Goal: Complete application form

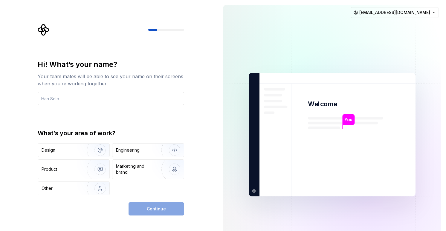
click at [78, 100] on input "text" at bounding box center [111, 98] width 147 height 13
type input "[PERSON_NAME]"
click at [66, 118] on div "Hi! What’s your name? Your team mates will be able to see your name on their sc…" at bounding box center [111, 128] width 147 height 136
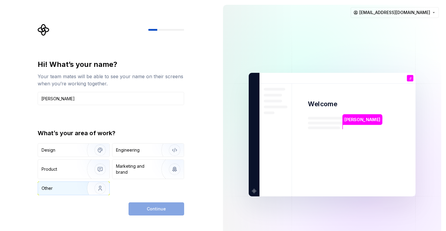
click at [73, 186] on div "Other" at bounding box center [59, 189] width 35 height 6
click at [157, 206] on span "Continue" at bounding box center [156, 209] width 19 height 6
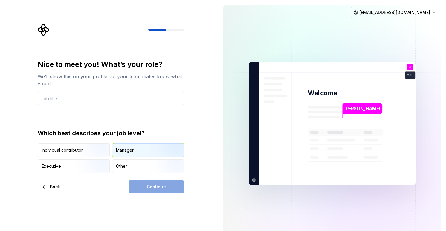
click at [150, 150] on div "Manager" at bounding box center [147, 150] width 71 height 13
click at [115, 103] on input "text" at bounding box center [111, 98] width 147 height 13
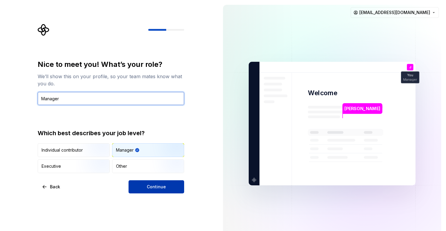
type input "Manager"
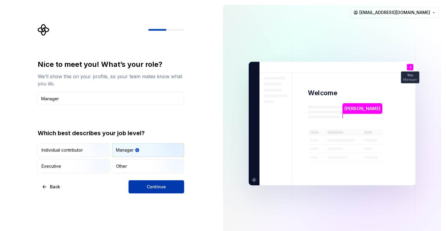
click at [166, 186] on button "Continue" at bounding box center [157, 187] width 56 height 13
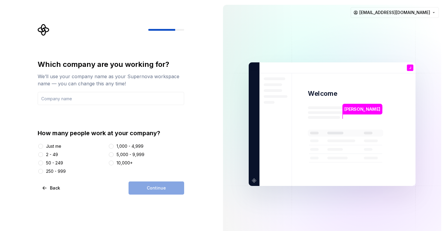
click at [48, 144] on div "Just me" at bounding box center [53, 147] width 15 height 6
click at [43, 144] on button "Just me" at bounding box center [40, 146] width 5 height 5
click at [83, 101] on input "text" at bounding box center [111, 98] width 147 height 13
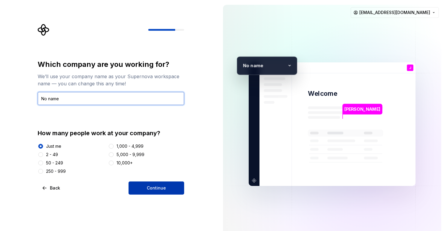
type input "No name"
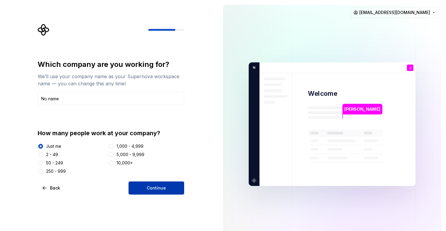
click at [154, 191] on span "Continue" at bounding box center [156, 188] width 19 height 6
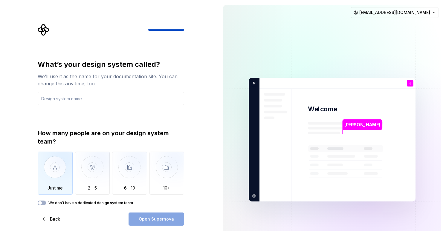
click at [68, 161] on img "button" at bounding box center [55, 172] width 35 height 40
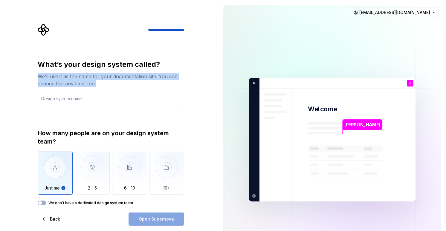
drag, startPoint x: 55, startPoint y: 79, endPoint x: 38, endPoint y: 76, distance: 16.7
click at [38, 76] on div "We’ll use it as the name for your documentation site. You can change this any t…" at bounding box center [111, 80] width 147 height 14
click at [34, 65] on div at bounding box center [34, 65] width 0 height 0
click at [175, 85] on div "We’ll use it as the name for your documentation site. You can change this any t…" at bounding box center [111, 80] width 147 height 14
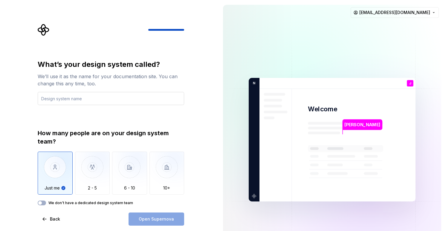
click at [136, 96] on input "text" at bounding box center [111, 98] width 147 height 13
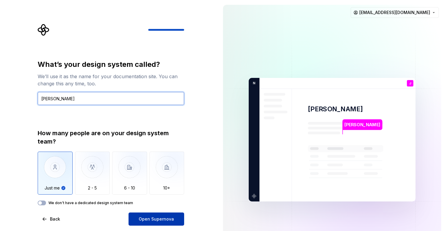
type input "[PERSON_NAME]"
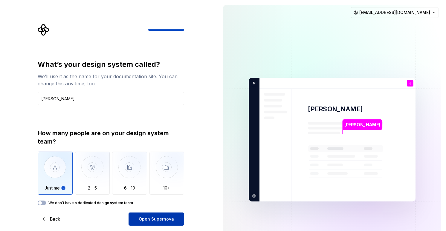
click at [161, 216] on button "Open Supernova" at bounding box center [157, 219] width 56 height 13
